Goal: Purchase product/service

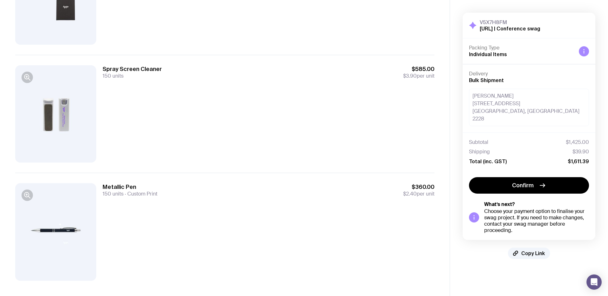
scroll to position [134, 0]
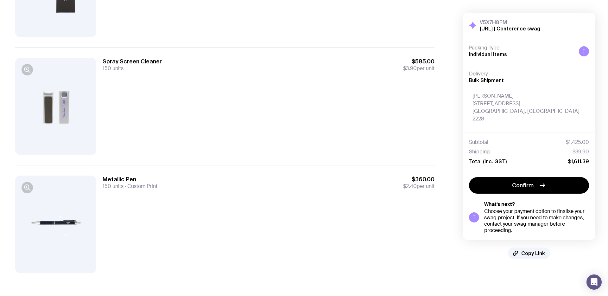
click at [492, 98] on div "[PERSON_NAME] [STREET_ADDRESS]" at bounding box center [529, 107] width 120 height 37
click at [29, 67] on icon "button" at bounding box center [27, 70] width 8 height 8
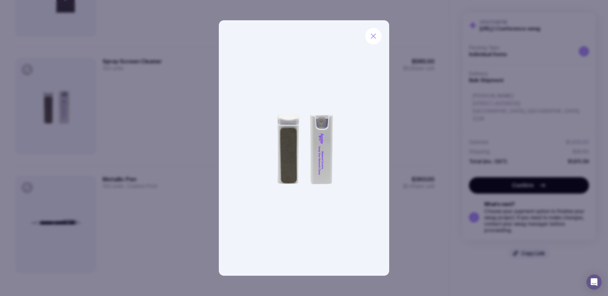
click at [224, 157] on img at bounding box center [304, 147] width 170 height 255
click at [188, 152] on div at bounding box center [304, 148] width 608 height 296
click at [188, 152] on div "Spray Screen Cleaner 150 units $585.00 $3.90 per unit" at bounding box center [269, 106] width 332 height 97
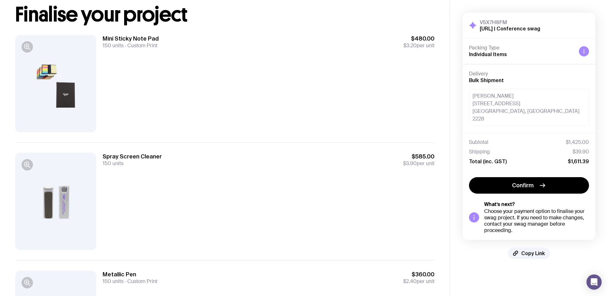
scroll to position [0, 0]
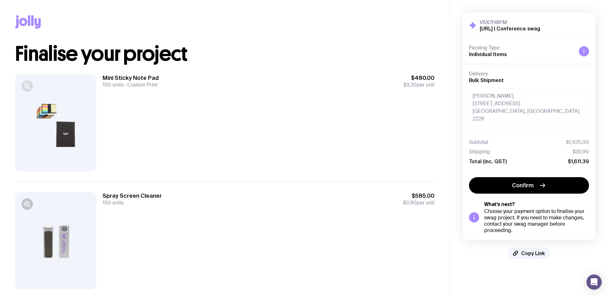
click at [27, 83] on icon "button" at bounding box center [26, 85] width 4 height 4
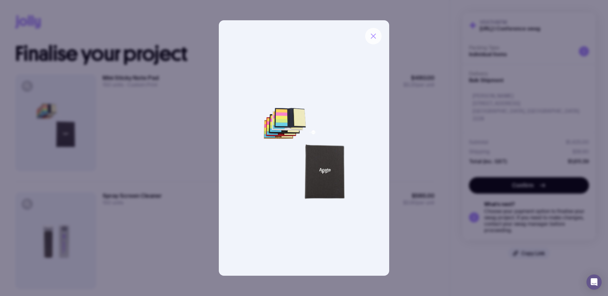
click at [110, 208] on div at bounding box center [304, 148] width 608 height 296
click at [375, 34] on icon "button" at bounding box center [373, 36] width 4 height 4
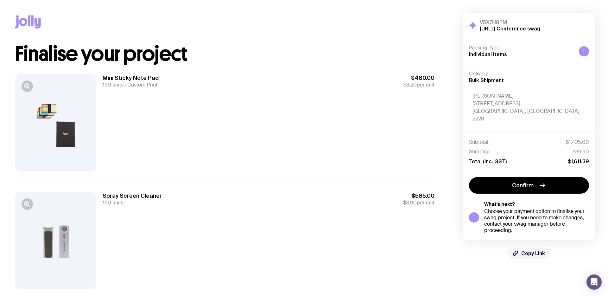
click at [374, 38] on div "Copy Link" at bounding box center [225, 22] width 420 height 44
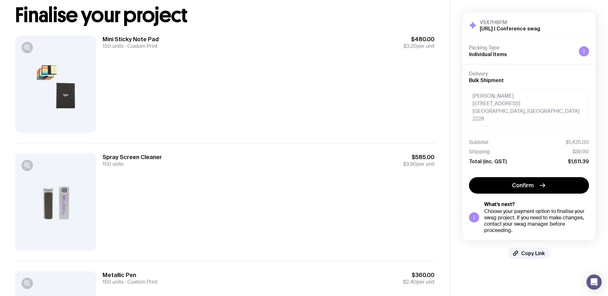
scroll to position [84, 0]
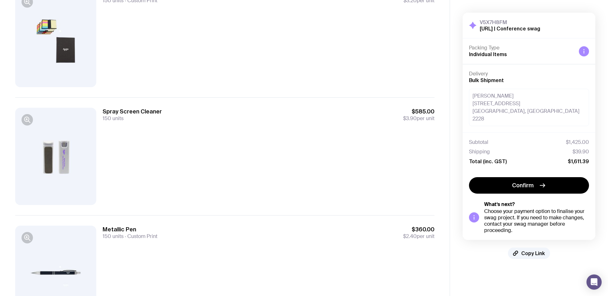
click at [58, 161] on div at bounding box center [55, 156] width 81 height 97
click at [25, 119] on icon "button" at bounding box center [27, 120] width 8 height 8
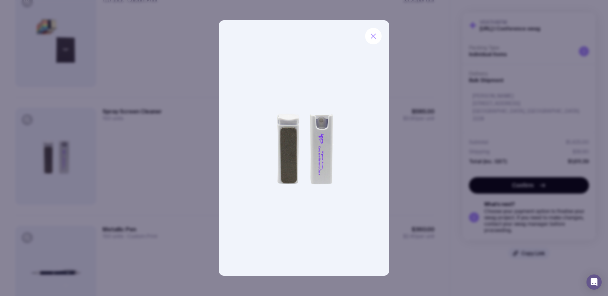
click at [147, 193] on div at bounding box center [304, 148] width 608 height 296
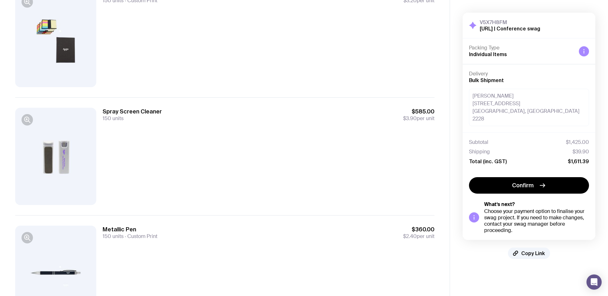
click at [65, 260] on div at bounding box center [55, 274] width 81 height 97
click at [26, 239] on icon "button" at bounding box center [27, 238] width 8 height 8
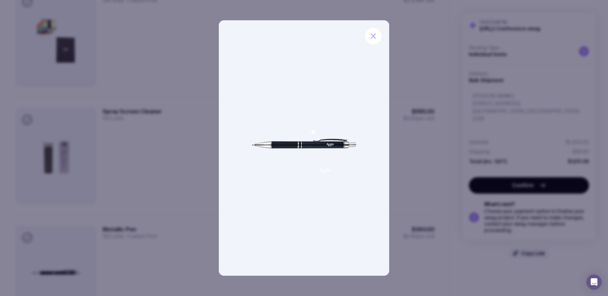
click at [410, 107] on div at bounding box center [304, 148] width 608 height 296
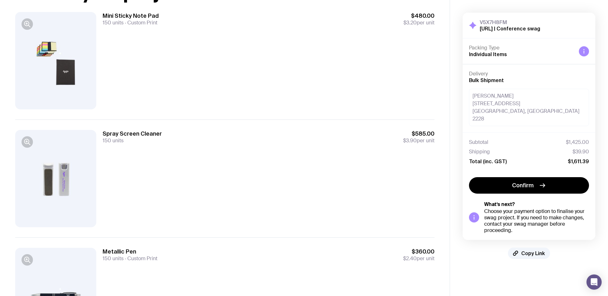
scroll to position [61, 0]
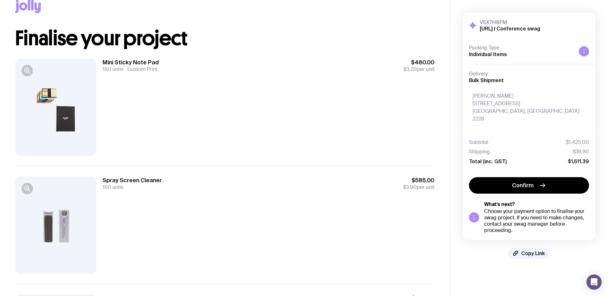
scroll to position [17, 0]
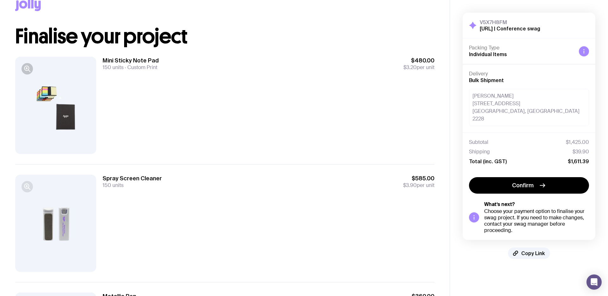
click at [32, 187] on button "button" at bounding box center [27, 186] width 11 height 11
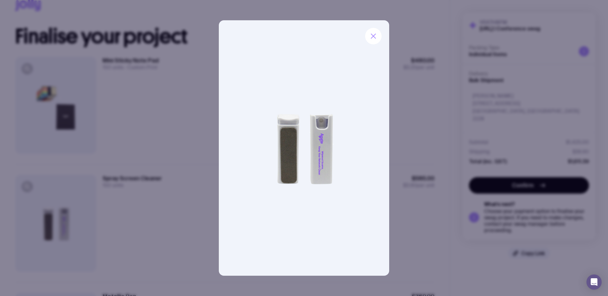
click at [334, 140] on img at bounding box center [304, 147] width 170 height 255
click at [401, 146] on div at bounding box center [304, 148] width 608 height 296
